Goal: Transaction & Acquisition: Book appointment/travel/reservation

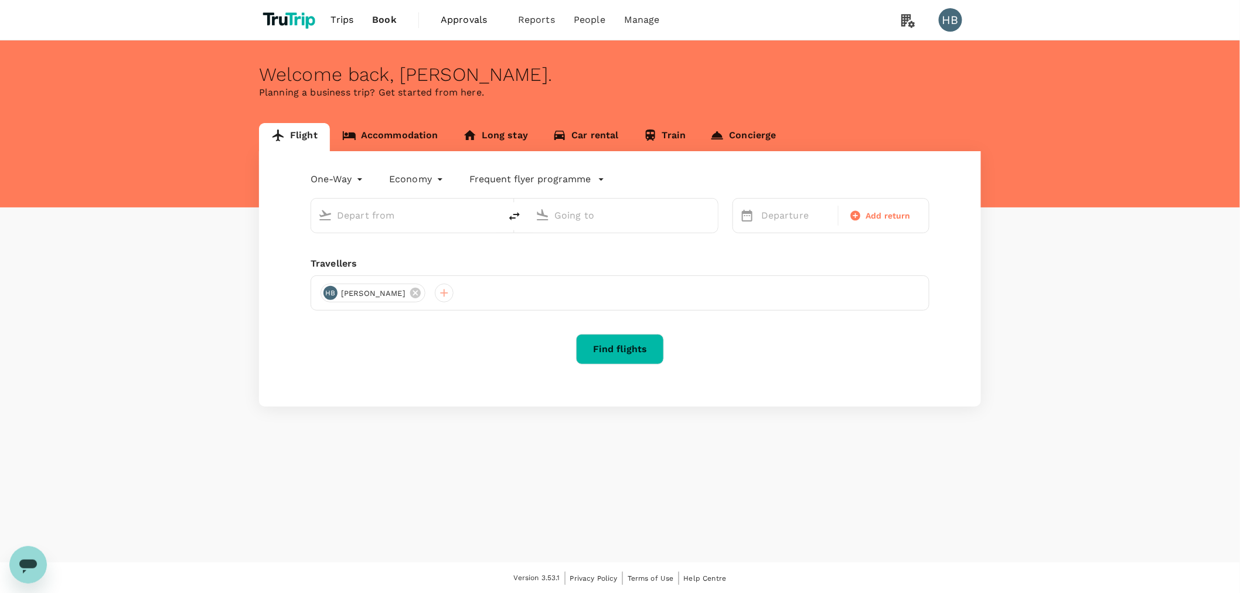
type input "roundtrip"
type input "[GEOGRAPHIC_DATA], [GEOGRAPHIC_DATA] (any)"
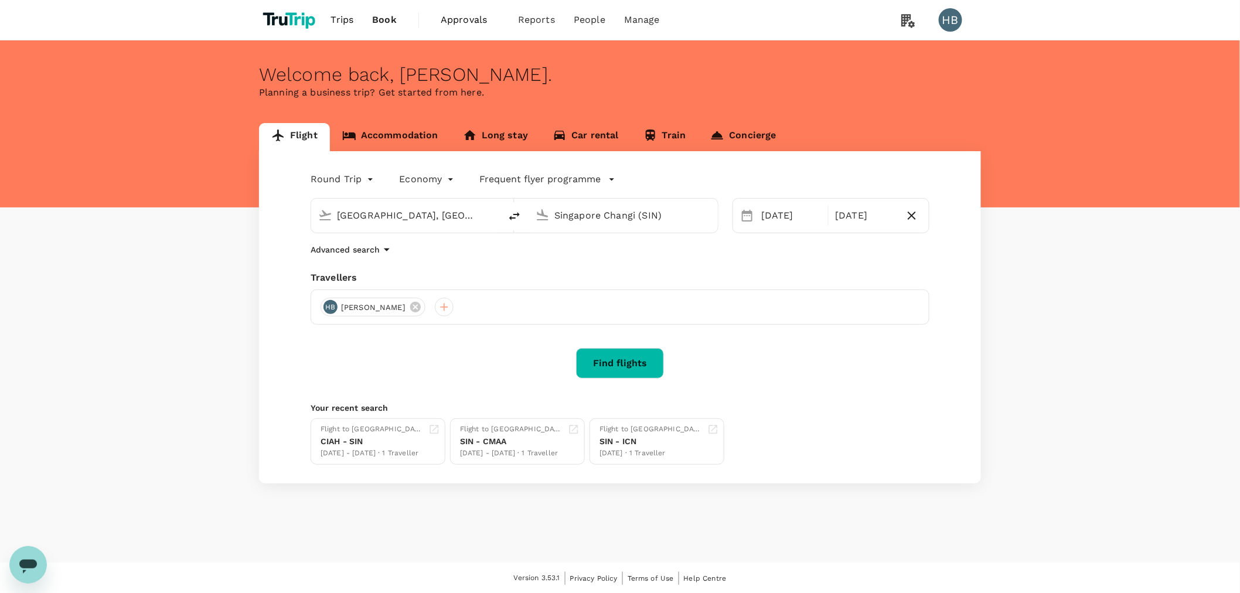
click at [621, 212] on input "Singapore Changi (SIN)" at bounding box center [623, 215] width 139 height 18
paste input "DEN"
click at [588, 268] on div "Denver Intl DEN" at bounding box center [632, 261] width 251 height 18
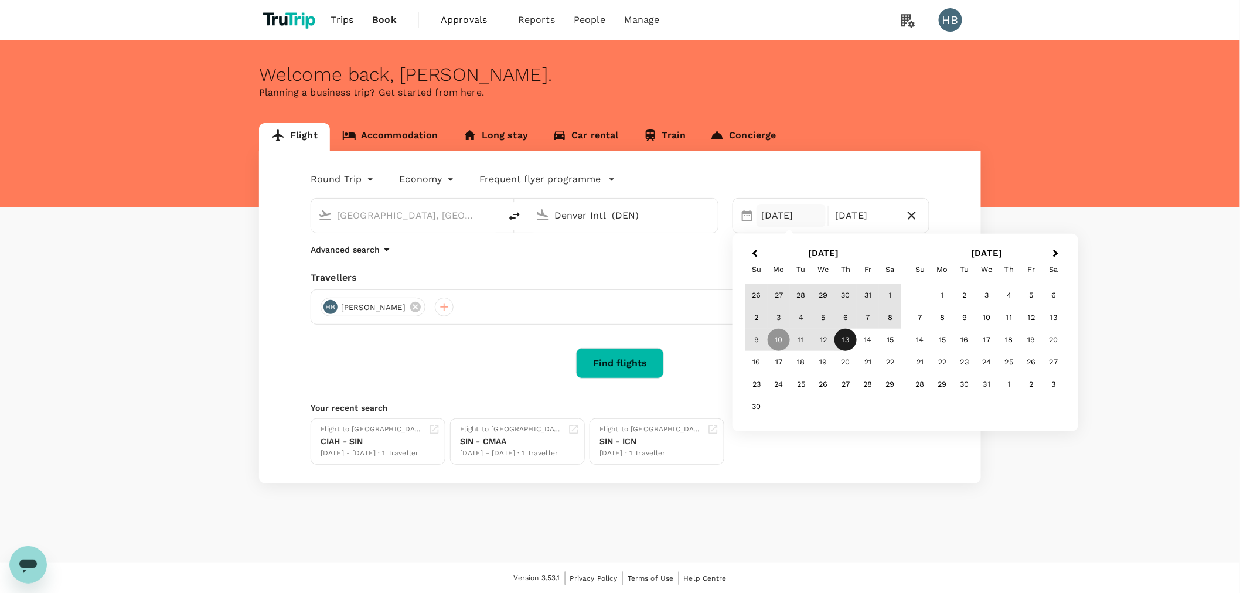
type input "Denver Intl (DEN)"
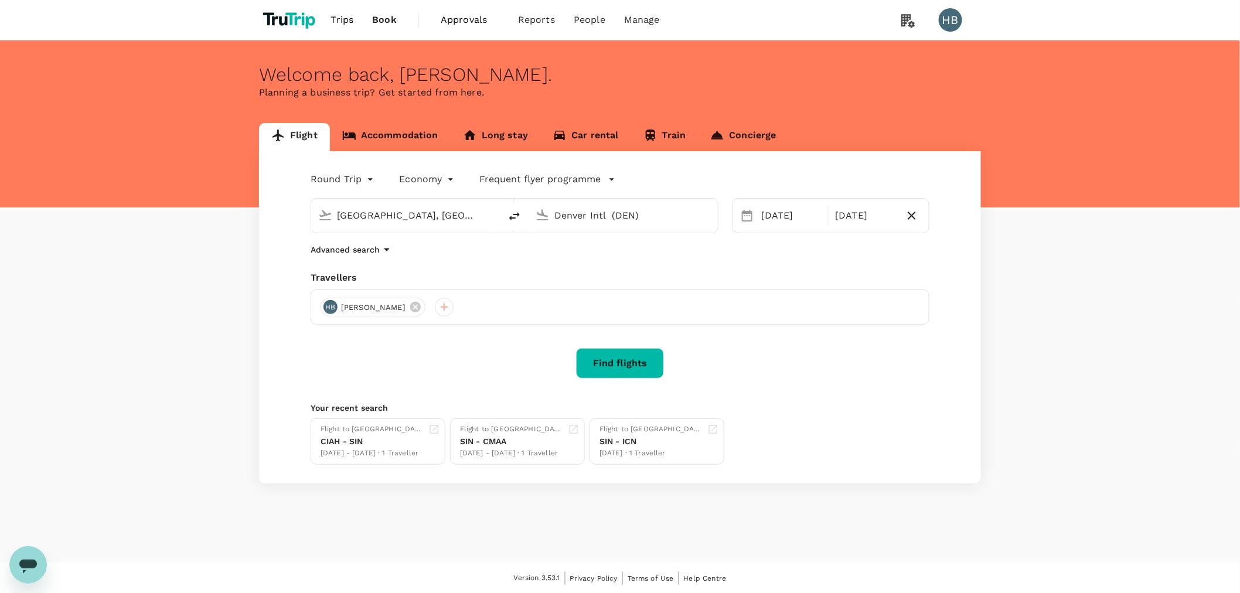
drag, startPoint x: 566, startPoint y: 285, endPoint x: 586, endPoint y: 265, distance: 27.8
click at [564, 285] on div "Travellers HB [PERSON_NAME]" at bounding box center [620, 298] width 619 height 54
click at [414, 223] on input "[GEOGRAPHIC_DATA], [GEOGRAPHIC_DATA] (any)" at bounding box center [406, 215] width 139 height 18
click at [415, 221] on input "[GEOGRAPHIC_DATA], [GEOGRAPHIC_DATA] (any)" at bounding box center [406, 215] width 139 height 18
paste input "GSP"
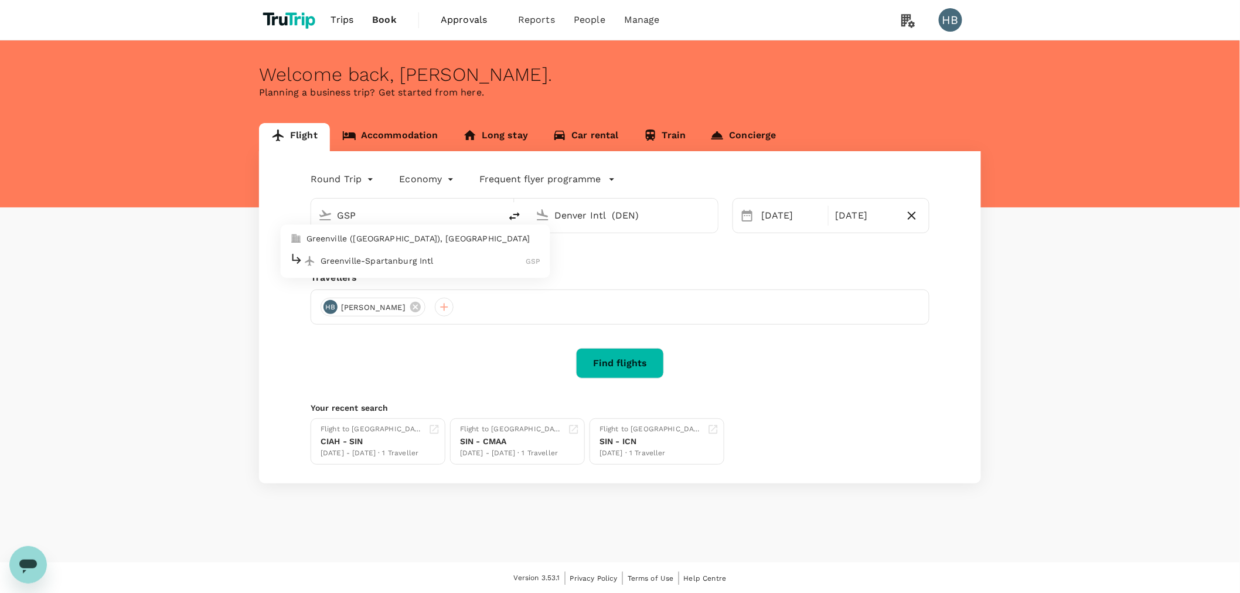
click at [395, 260] on p "Greenville-Spartanburg Intl" at bounding box center [423, 261] width 206 height 12
type input "Greenville-Spartanburg Intl (GSP)"
click at [790, 227] on div "[DATE] Nov" at bounding box center [830, 215] width 197 height 35
click at [775, 214] on div "[DATE]" at bounding box center [790, 215] width 69 height 23
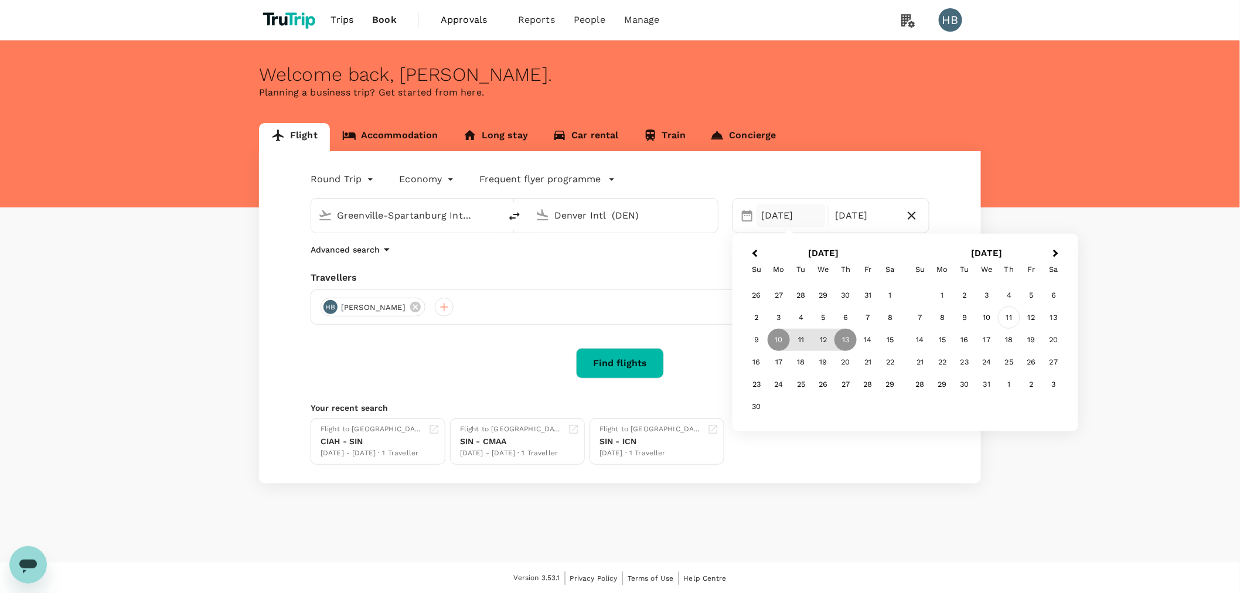
click at [1010, 313] on div "11" at bounding box center [1009, 317] width 22 height 22
click at [860, 314] on div "12" at bounding box center [868, 317] width 22 height 22
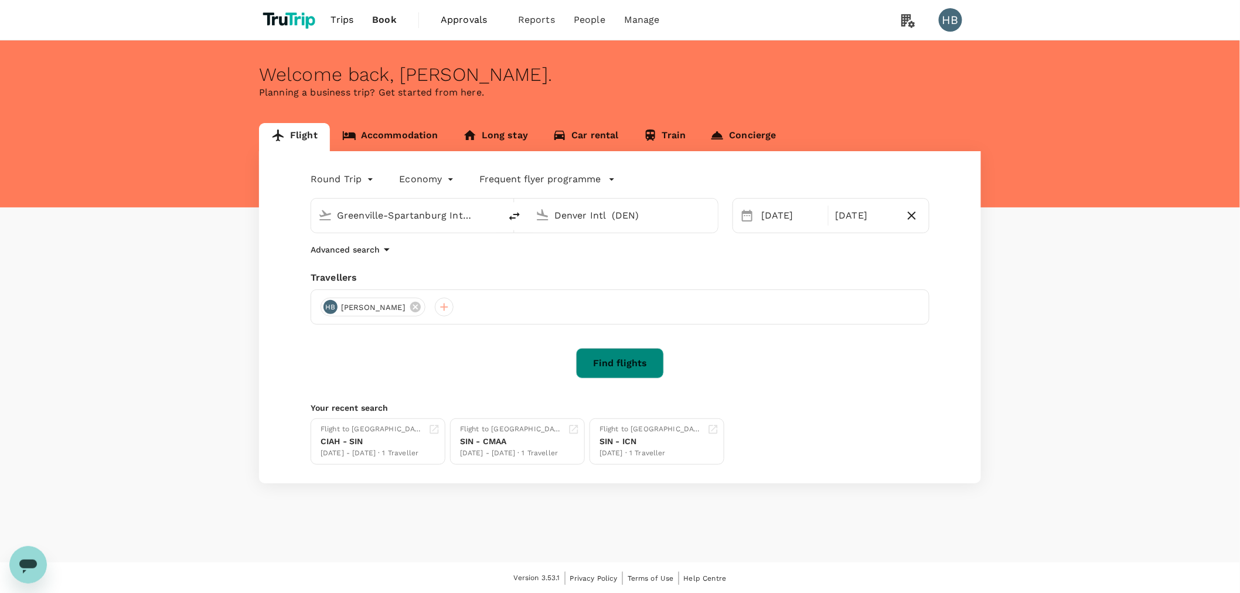
click at [623, 361] on button "Find flights" at bounding box center [620, 363] width 88 height 30
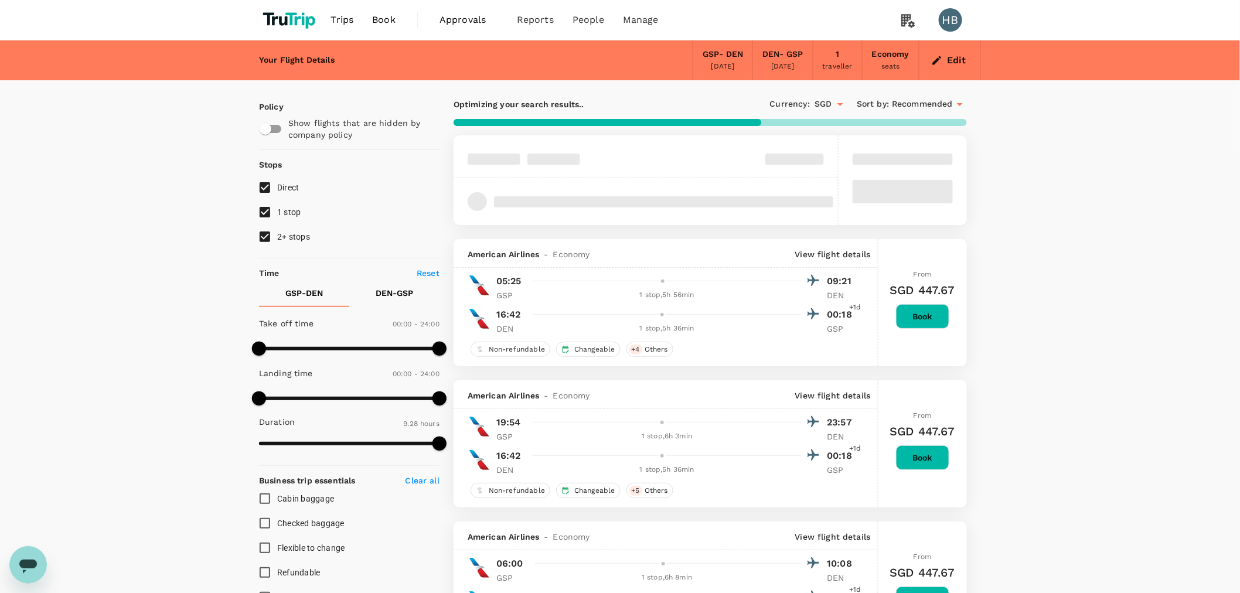
type input "632"
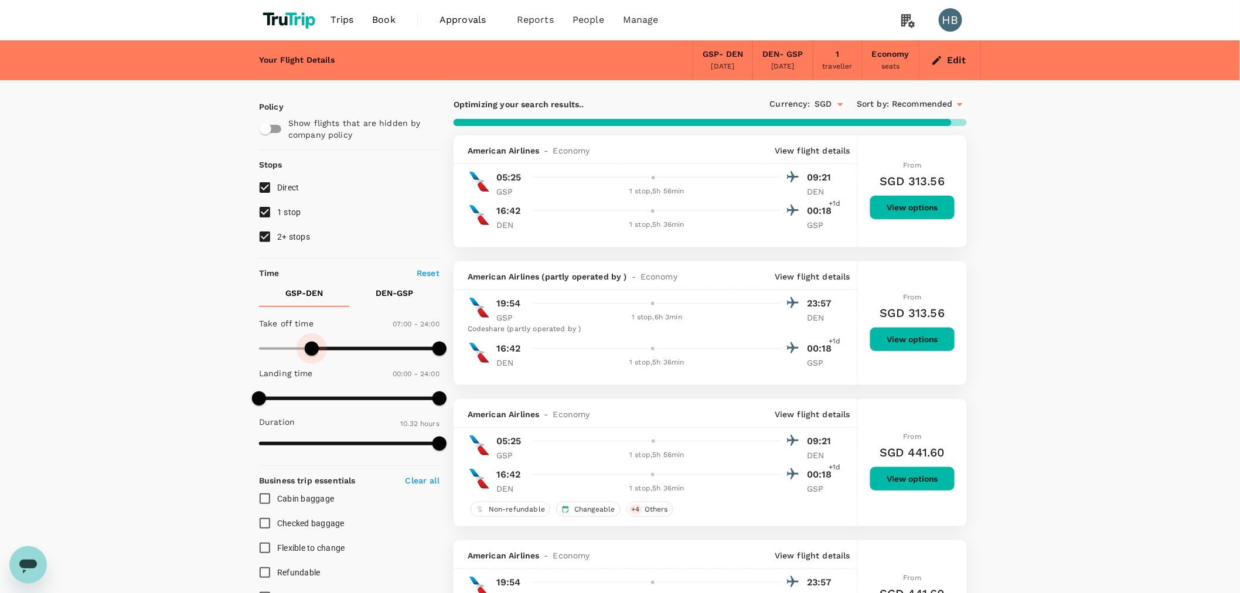
type input "450"
drag, startPoint x: 264, startPoint y: 348, endPoint x: 315, endPoint y: 352, distance: 51.7
click at [315, 352] on span at bounding box center [315, 349] width 14 height 14
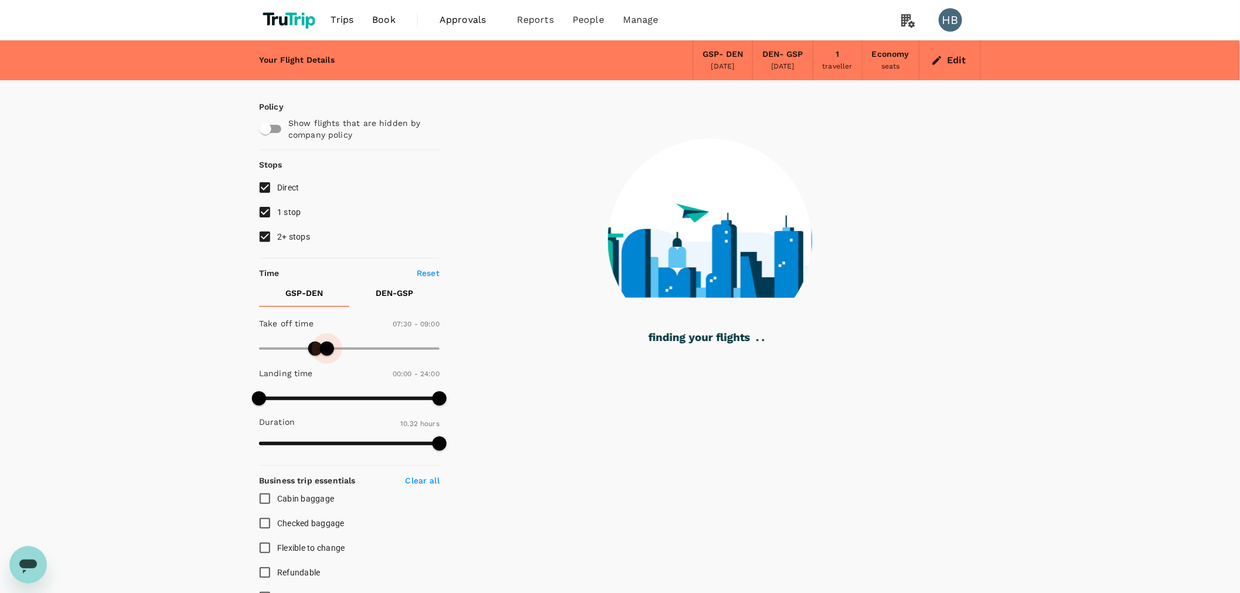
drag, startPoint x: 435, startPoint y: 344, endPoint x: 325, endPoint y: 360, distance: 111.4
click at [325, 356] on span at bounding box center [327, 349] width 14 height 14
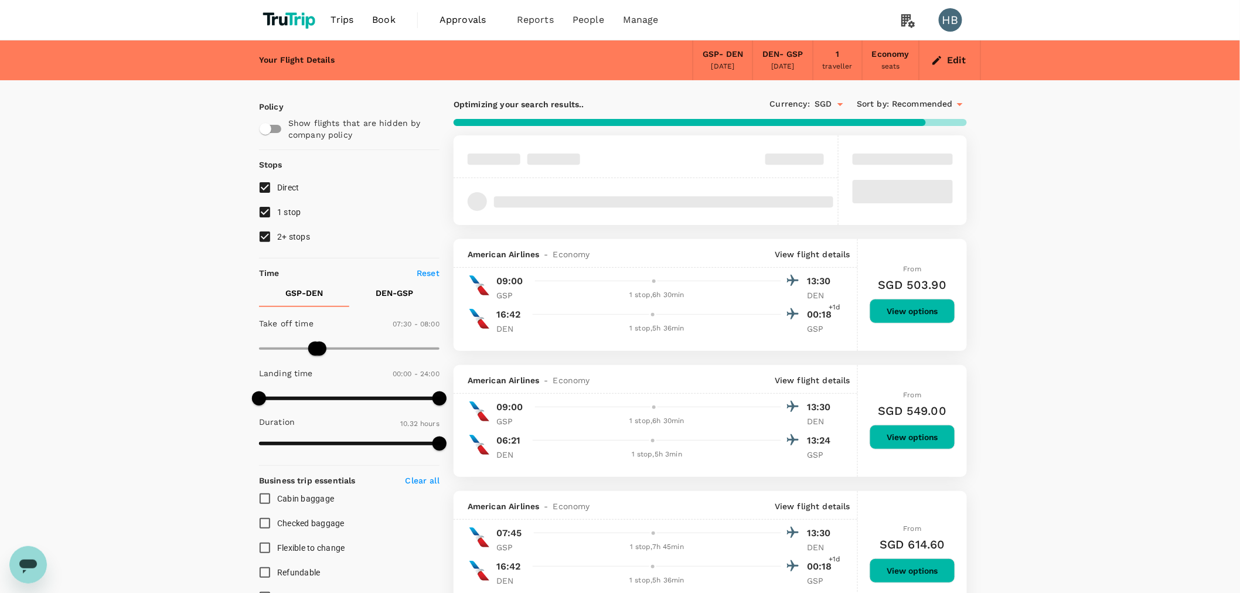
type input "450"
type input "480"
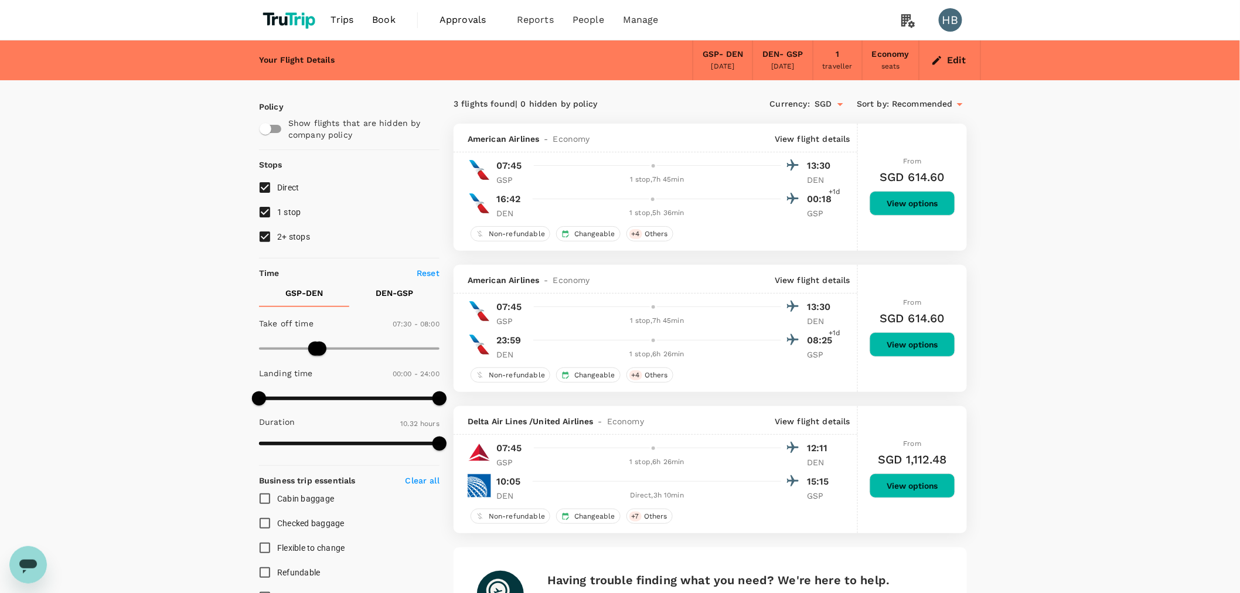
click at [395, 295] on p "DEN - GSP" at bounding box center [394, 293] width 37 height 12
type input "720"
drag, startPoint x: 255, startPoint y: 346, endPoint x: 350, endPoint y: 340, distance: 94.6
click at [350, 342] on span at bounding box center [349, 349] width 14 height 14
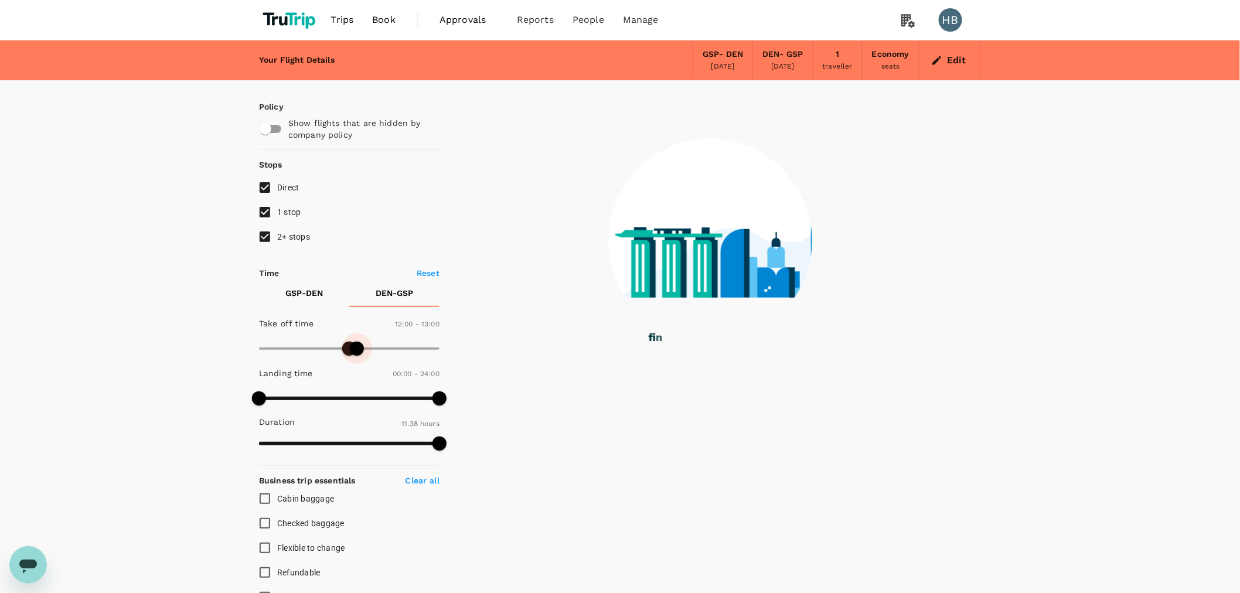
type input "810"
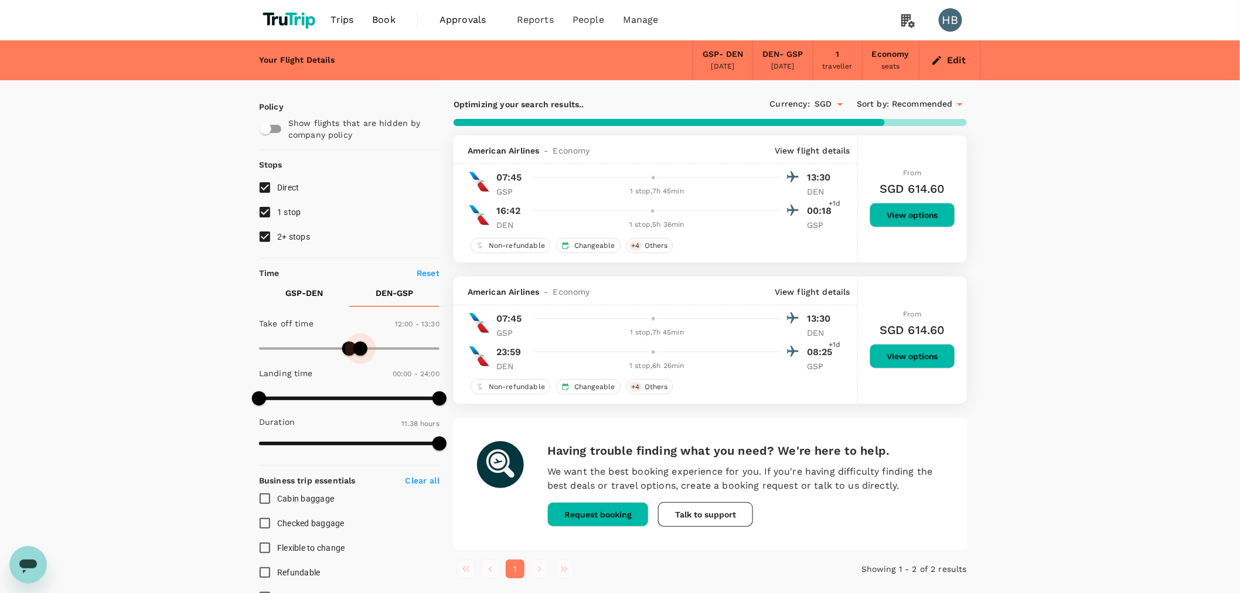
drag, startPoint x: 440, startPoint y: 341, endPoint x: 362, endPoint y: 354, distance: 79.0
click at [362, 354] on span at bounding box center [360, 349] width 14 height 14
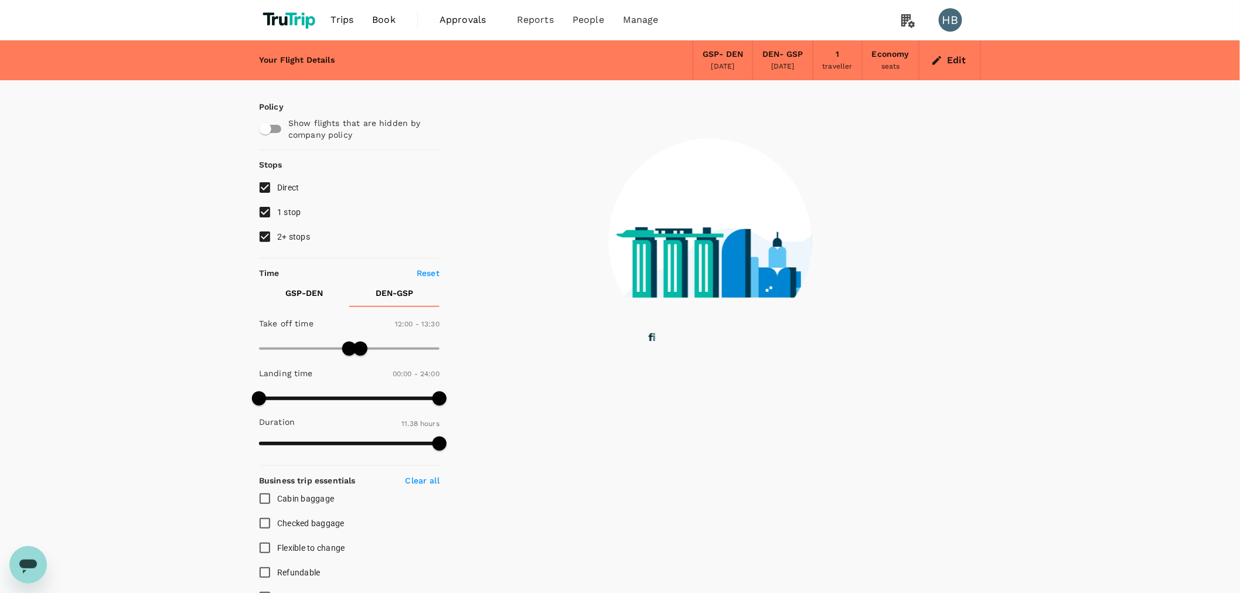
click at [346, 349] on span at bounding box center [349, 349] width 14 height 14
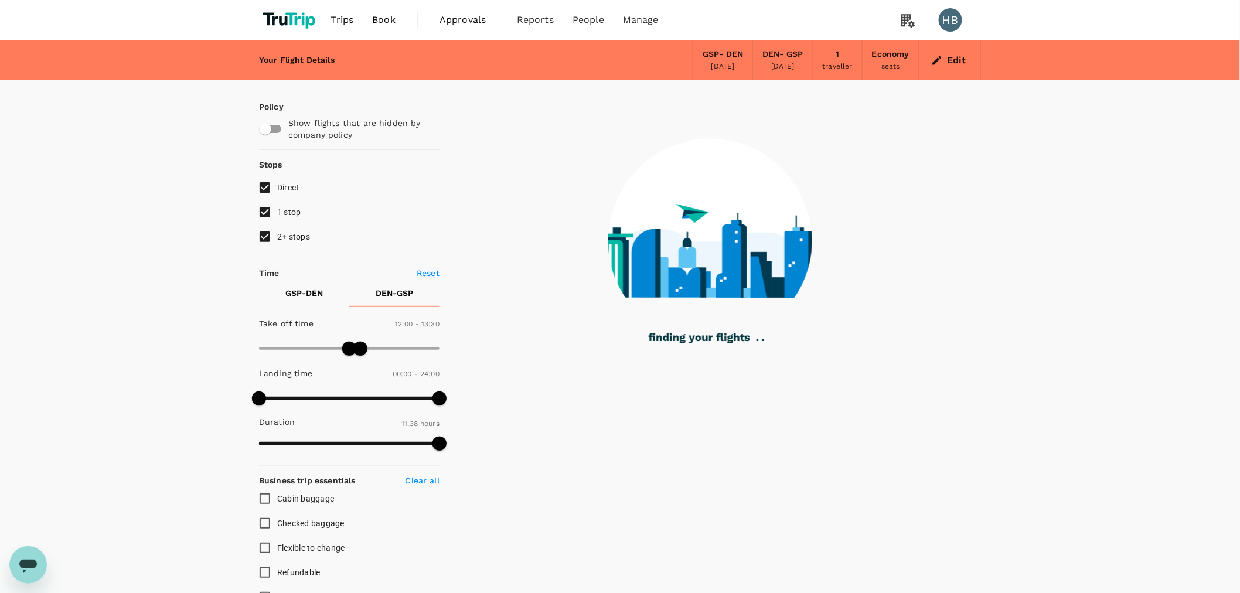
type input "750"
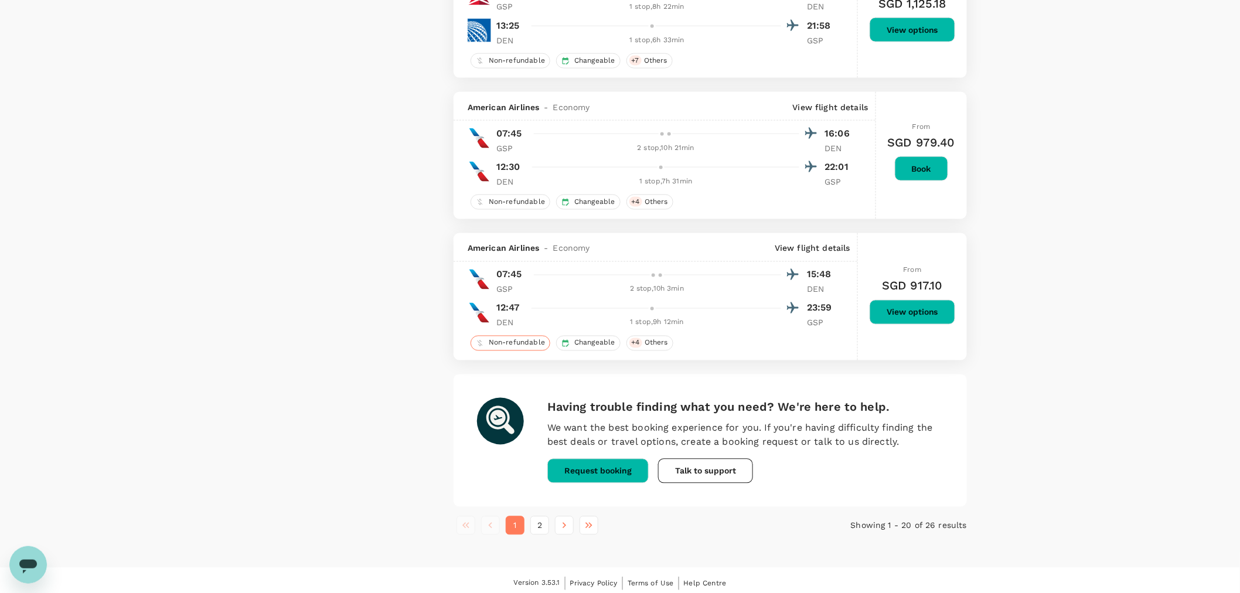
scroll to position [2594, 0]
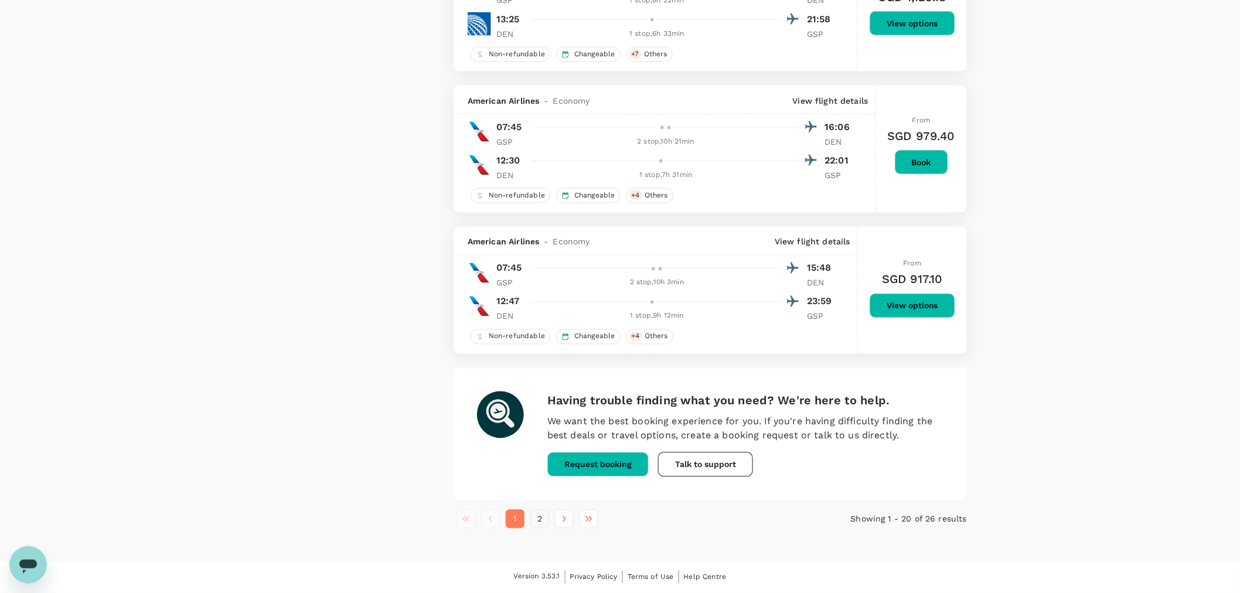
click at [532, 523] on button "2" at bounding box center [539, 519] width 19 height 19
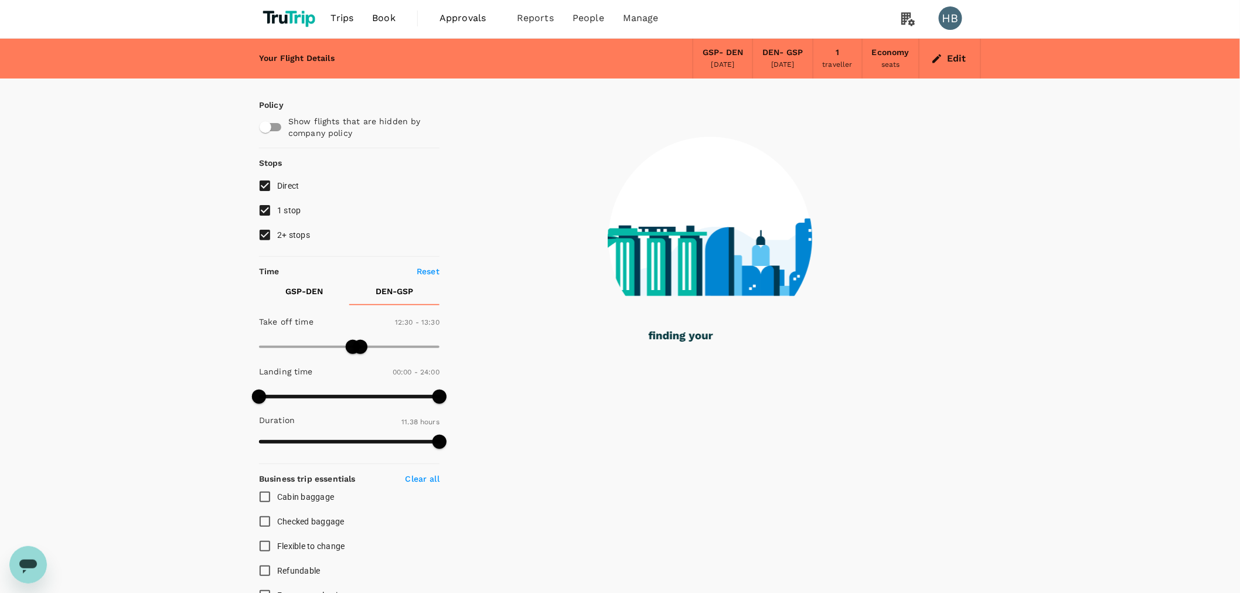
scroll to position [0, 0]
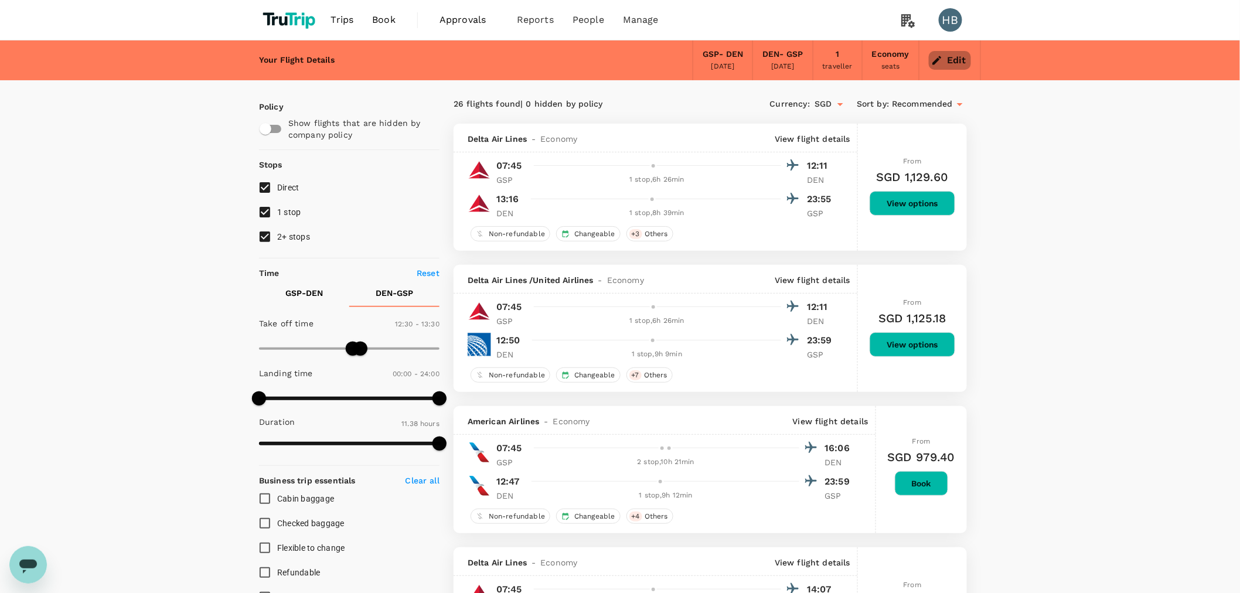
click at [962, 63] on button "Edit" at bounding box center [950, 60] width 42 height 19
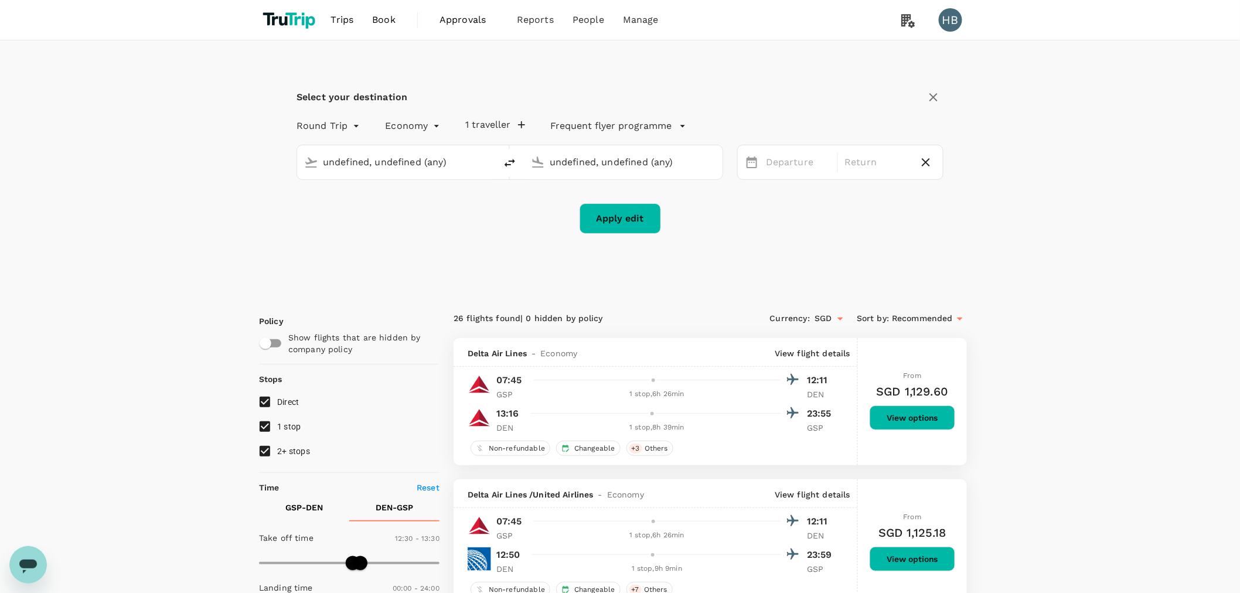
type input "Greenville-Spartanburg Intl (GSP)"
type input "Denver Intl (DEN)"
type input "Greenville-Spartanburg Intl (GSP)"
type input "Denver Intl (DEN)"
click at [397, 21] on link "Book" at bounding box center [384, 20] width 42 height 40
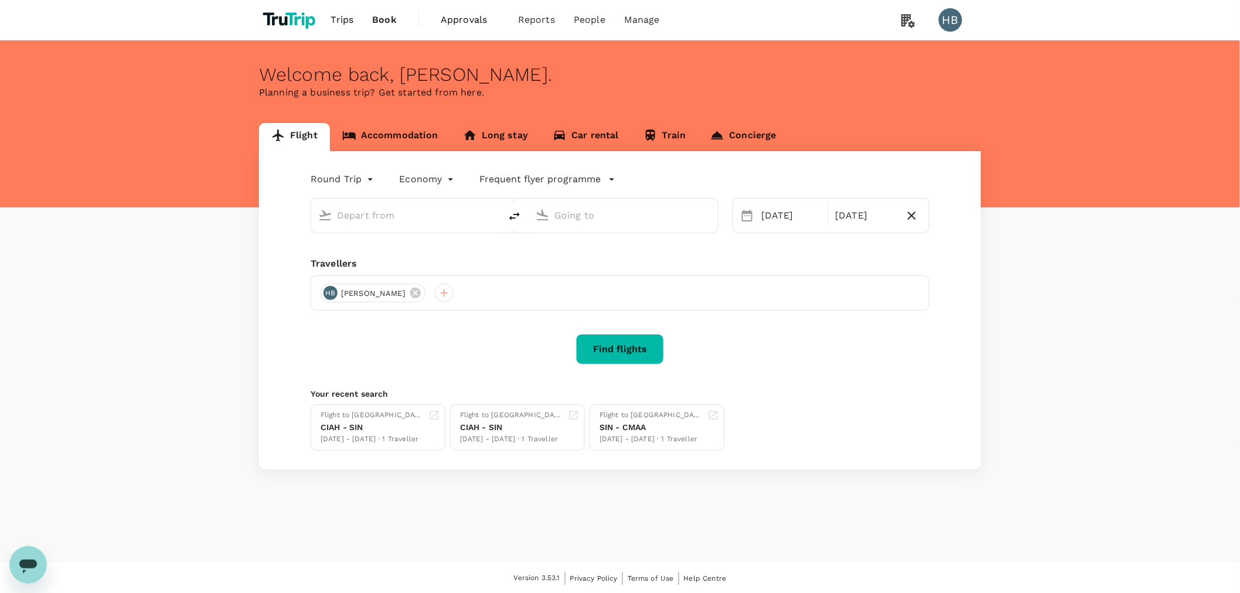
type input "Greenville-Spartanburg Intl (GSP)"
type input "Denver Intl (DEN)"
click at [352, 248] on div "Round Trip roundtrip Economy economy Frequent flyer programme [DATE] Dec Travel…" at bounding box center [620, 310] width 722 height 318
type input "Greenville-Spartanburg Intl (GSP)"
type input "Denver Intl (DEN)"
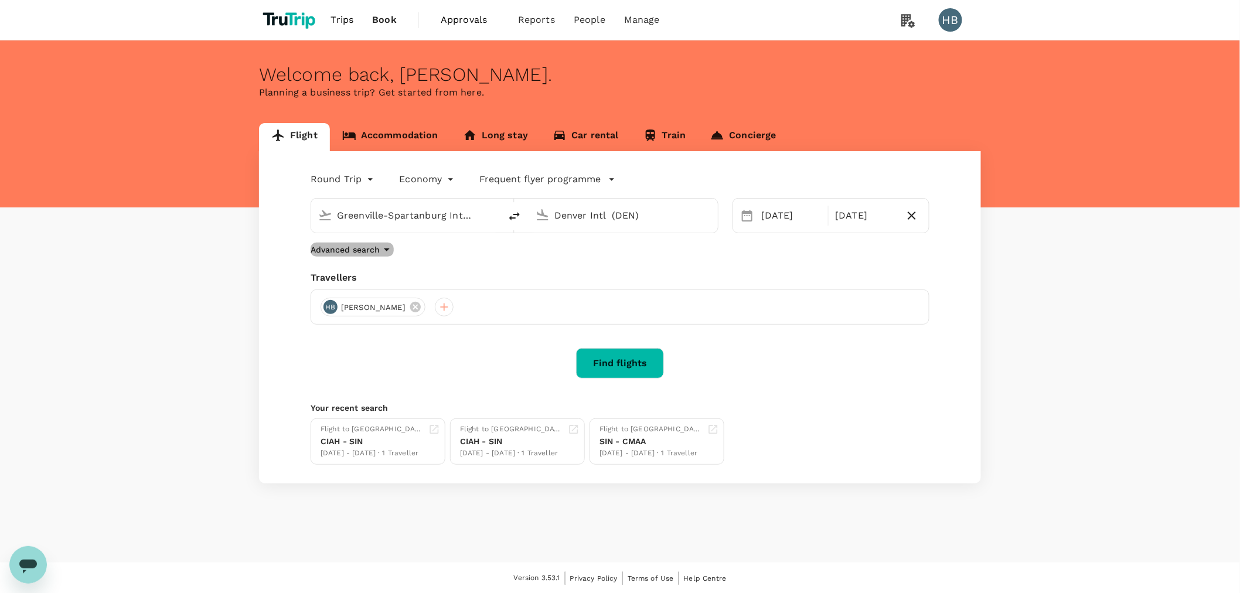
click at [365, 246] on p "Advanced search" at bounding box center [345, 250] width 69 height 12
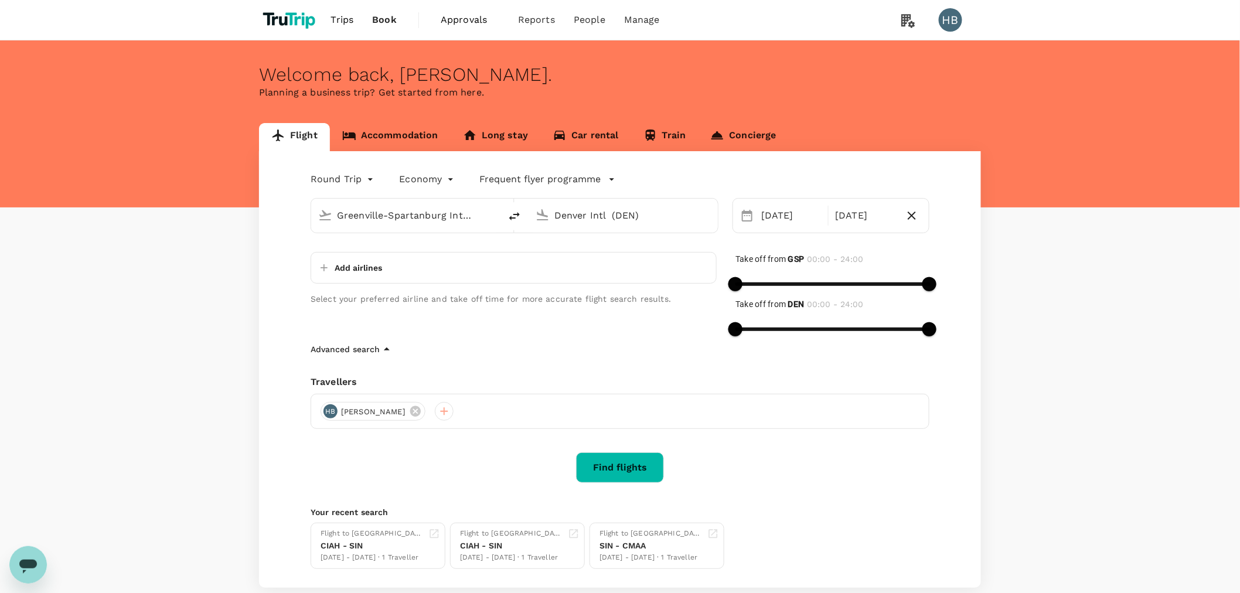
click at [369, 271] on p "Add airlines" at bounding box center [358, 268] width 47 height 12
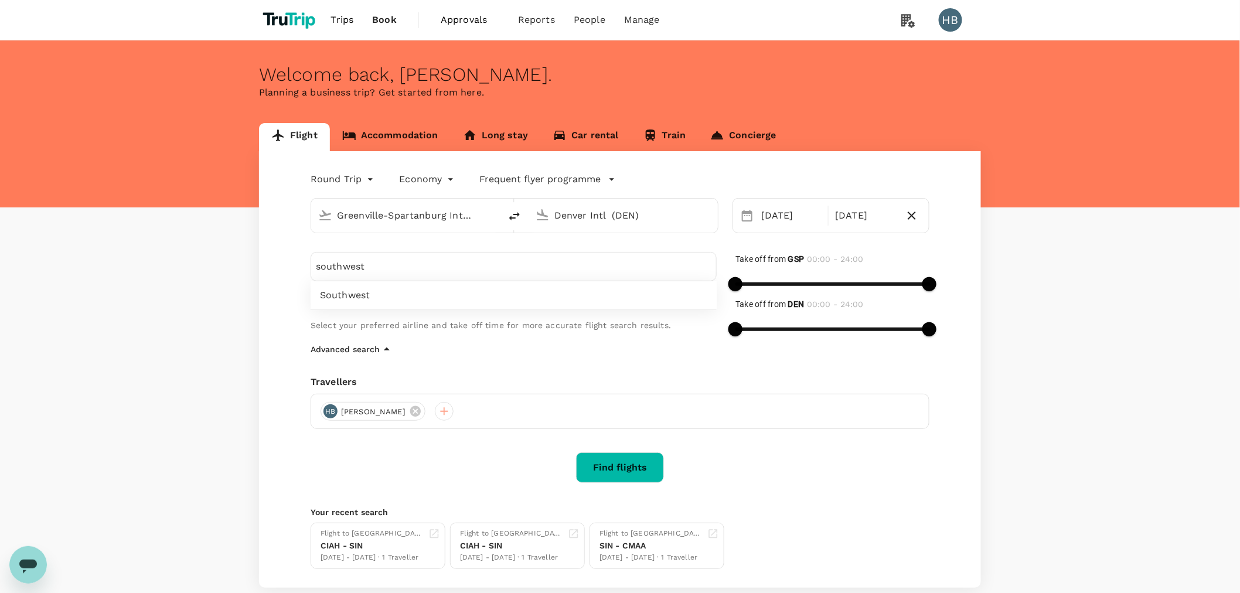
type input "southwest"
click at [343, 299] on span "Southwest" at bounding box center [513, 295] width 387 height 14
click at [610, 470] on button "Find flights" at bounding box center [620, 467] width 88 height 30
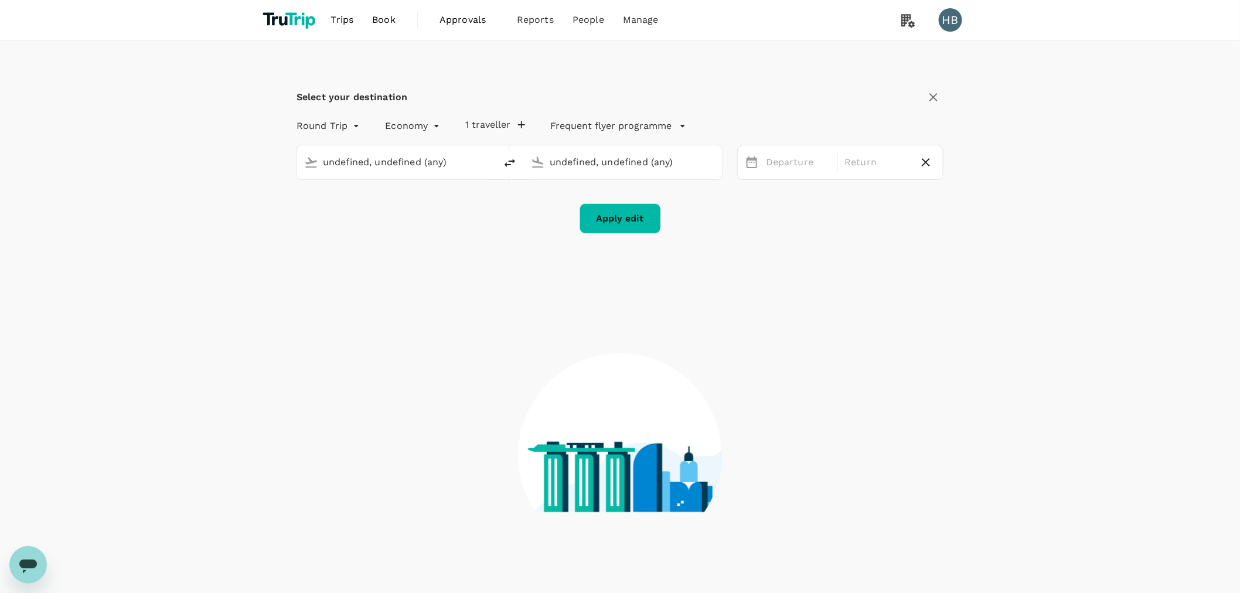
type input "Greenville-Spartanburg Intl (GSP)"
type input "Denver Intl (DEN)"
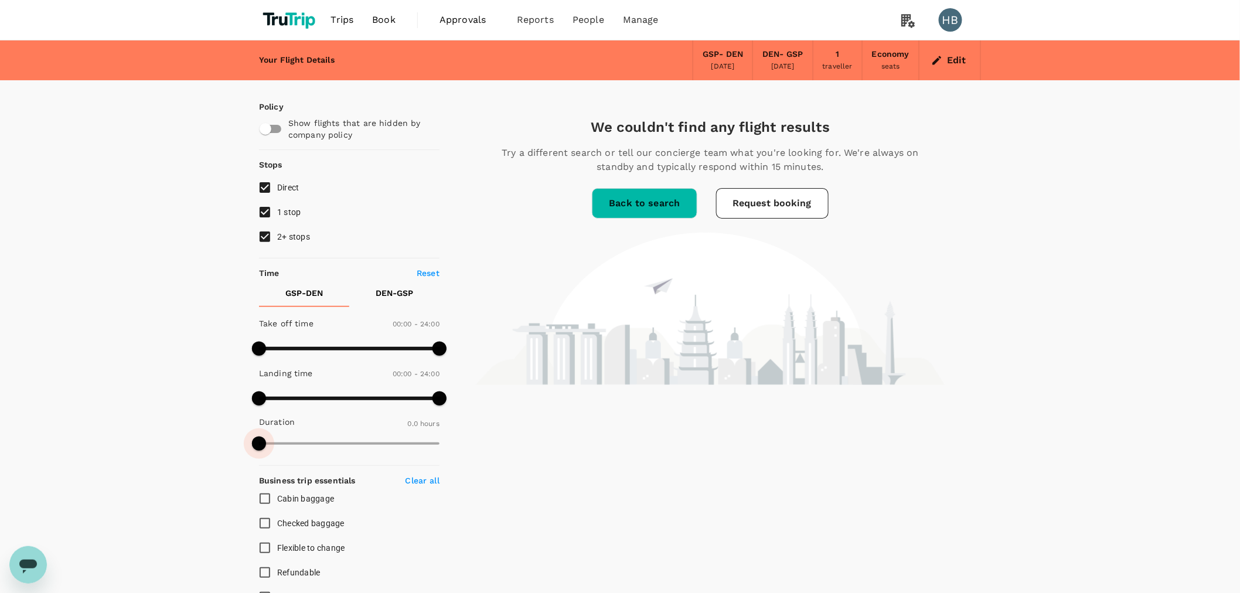
drag, startPoint x: 261, startPoint y: 442, endPoint x: 503, endPoint y: 450, distance: 242.1
click at [503, 450] on div "Policy Show flights that are hidden by company policy Stops Direct 1 stop 2+ st…" at bounding box center [620, 456] width 722 height 753
